Goal: Check status: Verify the current state of an ongoing process or item

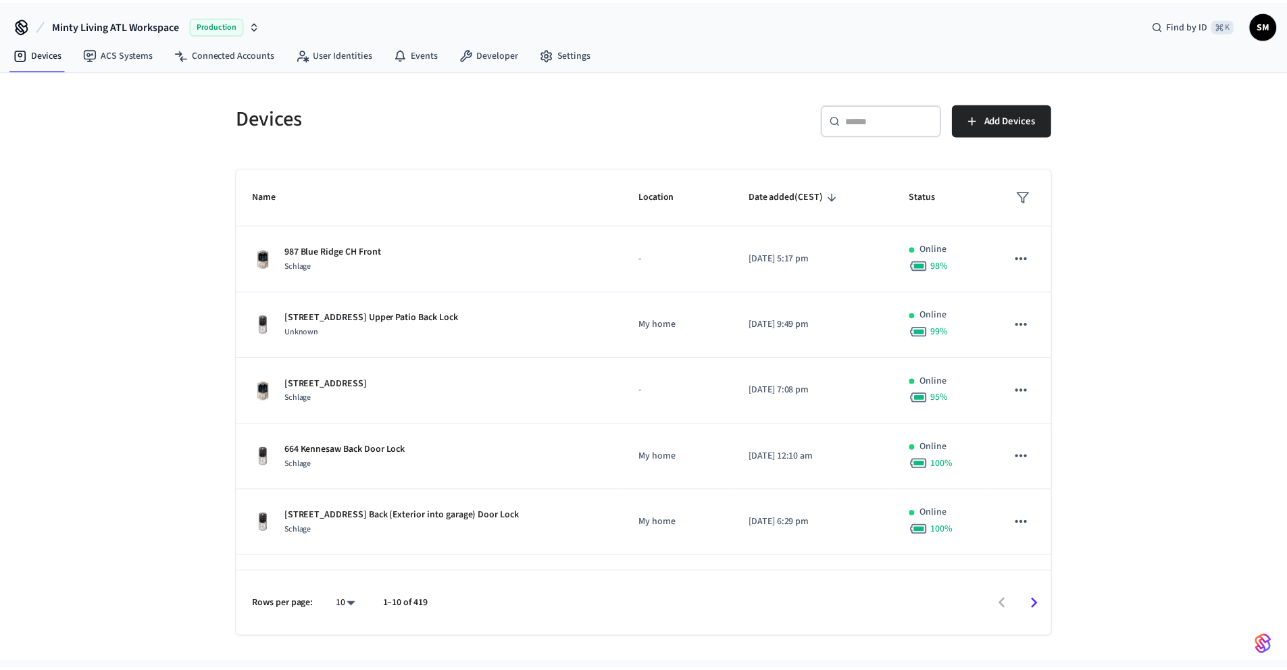
scroll to position [3, 0]
click at [857, 126] on div "​ ​" at bounding box center [888, 119] width 122 height 32
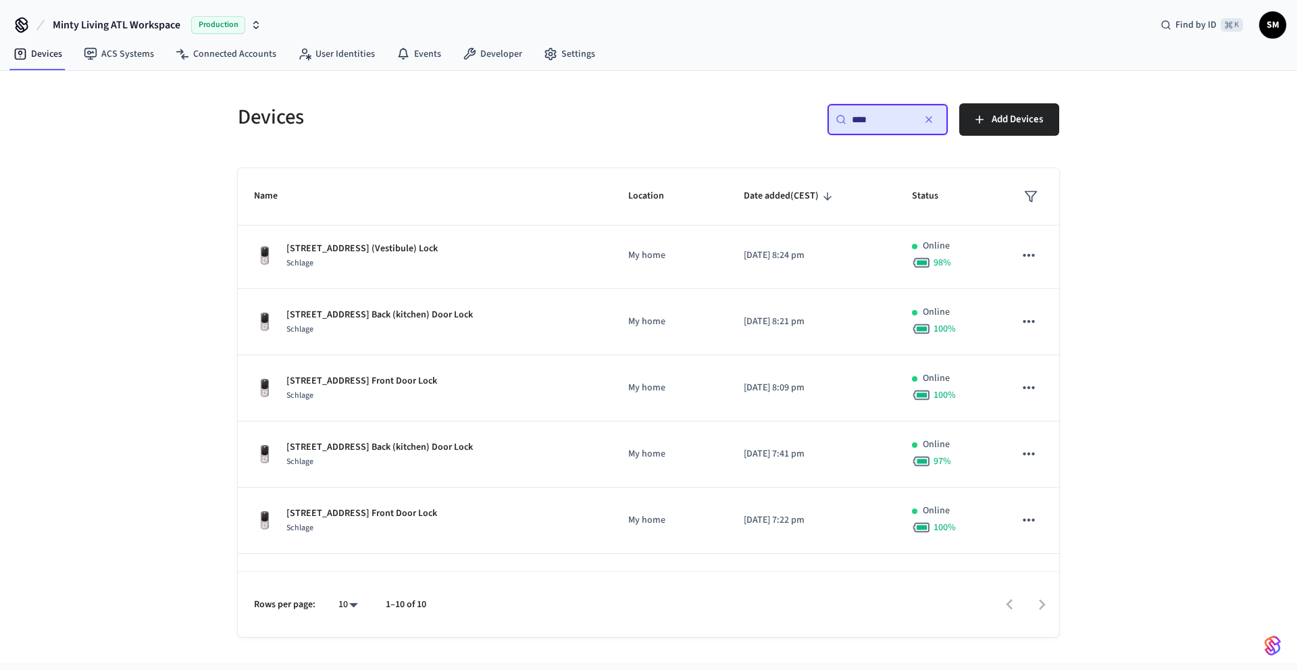
type input "****"
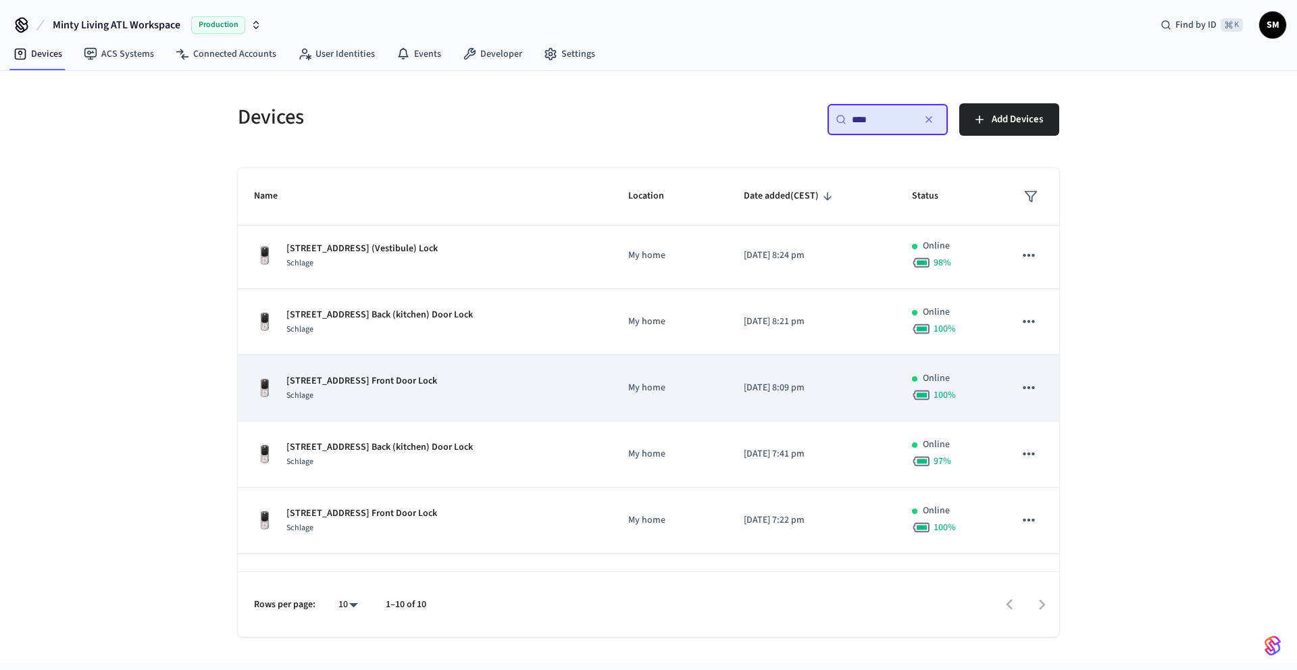
click at [979, 389] on td "Online 100 %" at bounding box center [947, 388] width 103 height 66
click at [401, 386] on p "[STREET_ADDRESS] Front Door Lock" at bounding box center [361, 381] width 151 height 14
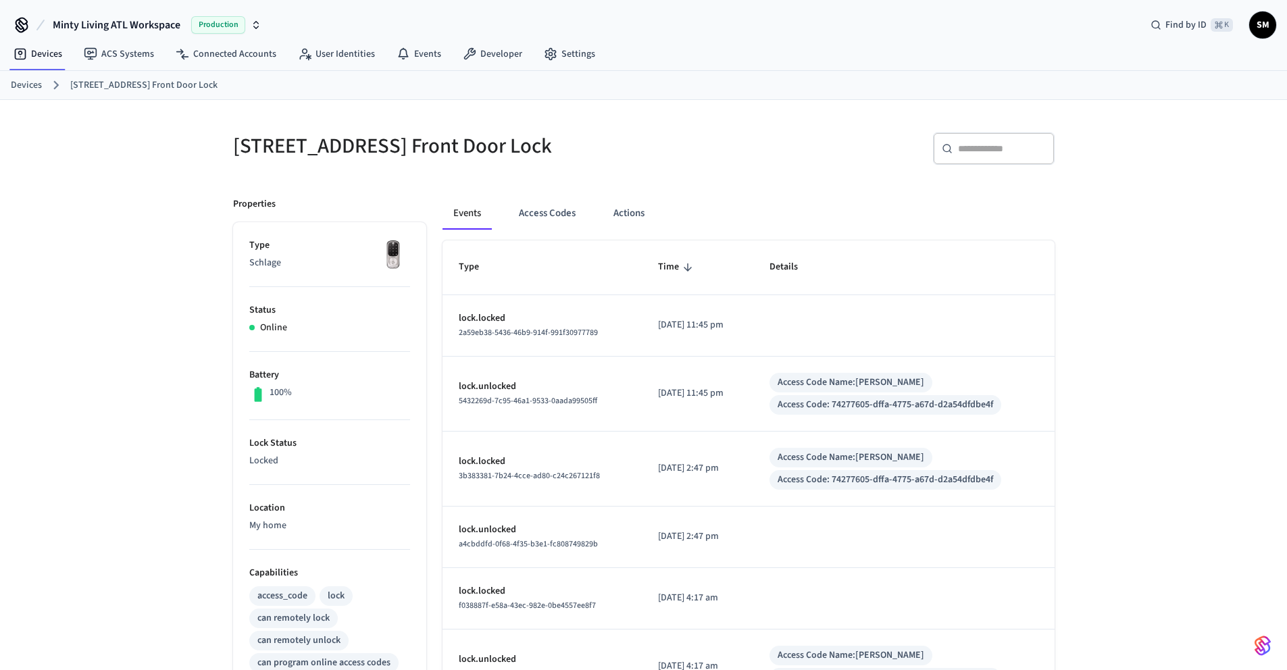
click at [457, 216] on button "Events" at bounding box center [466, 213] width 49 height 32
click at [550, 218] on button "Access Codes" at bounding box center [547, 213] width 78 height 32
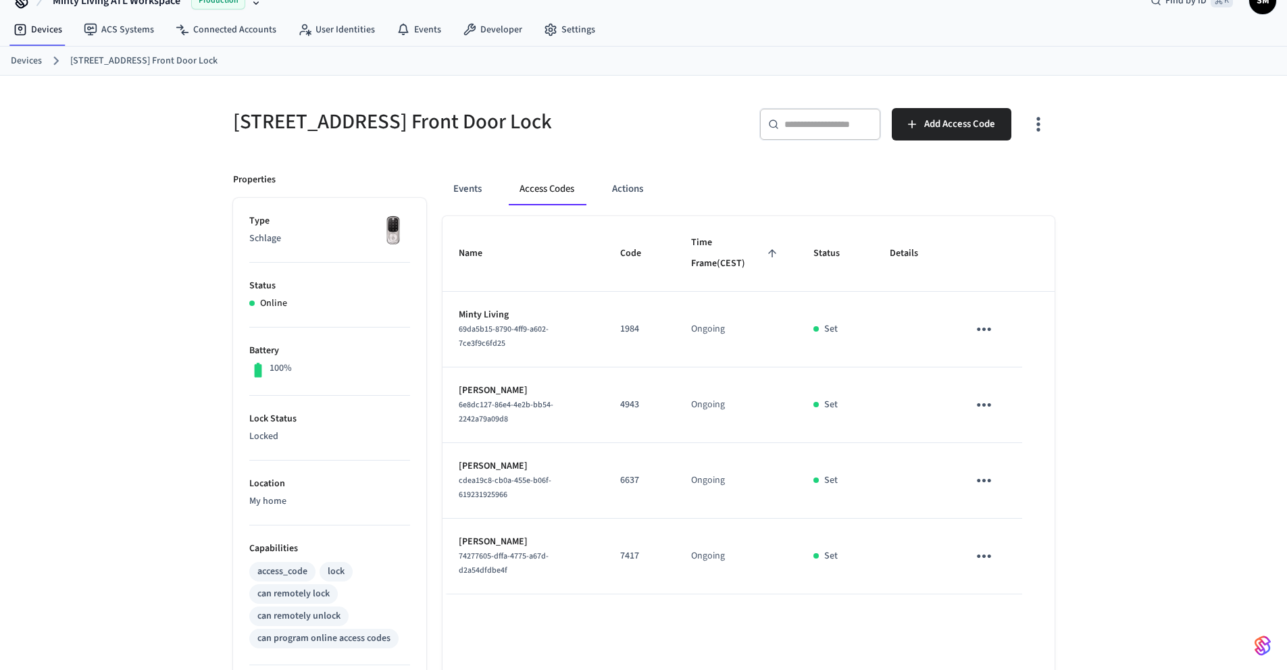
scroll to position [85, 0]
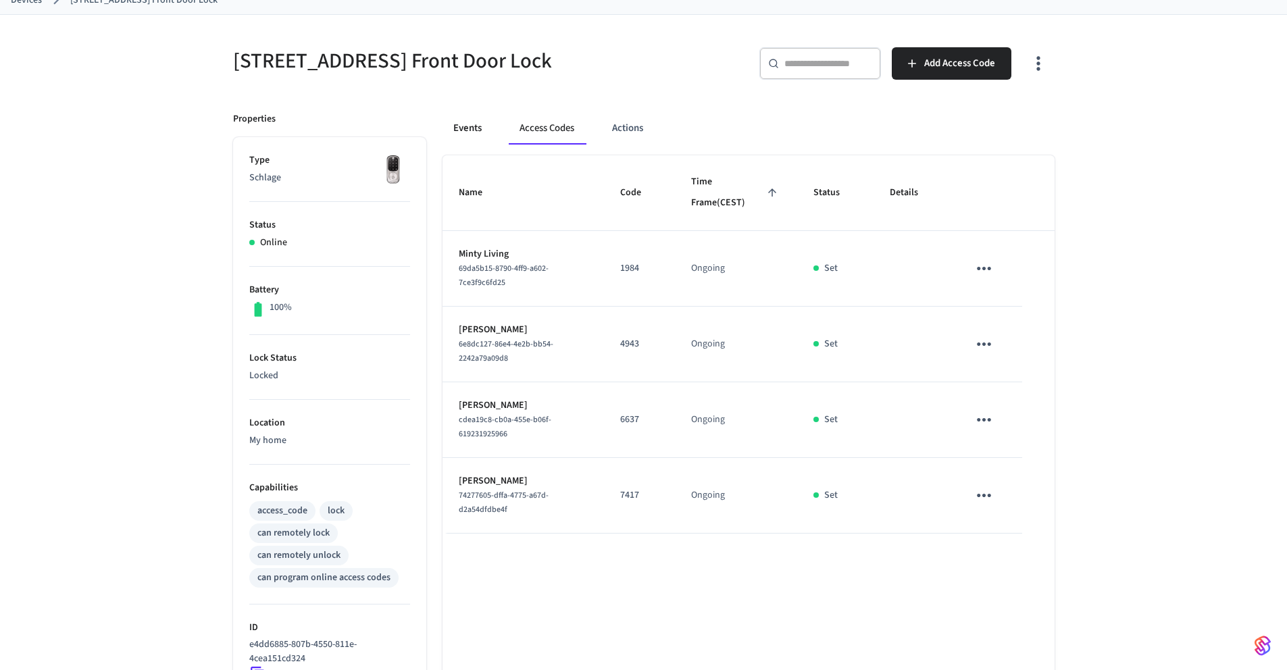
click at [476, 127] on button "Events" at bounding box center [467, 128] width 50 height 32
